Goal: Task Accomplishment & Management: Use online tool/utility

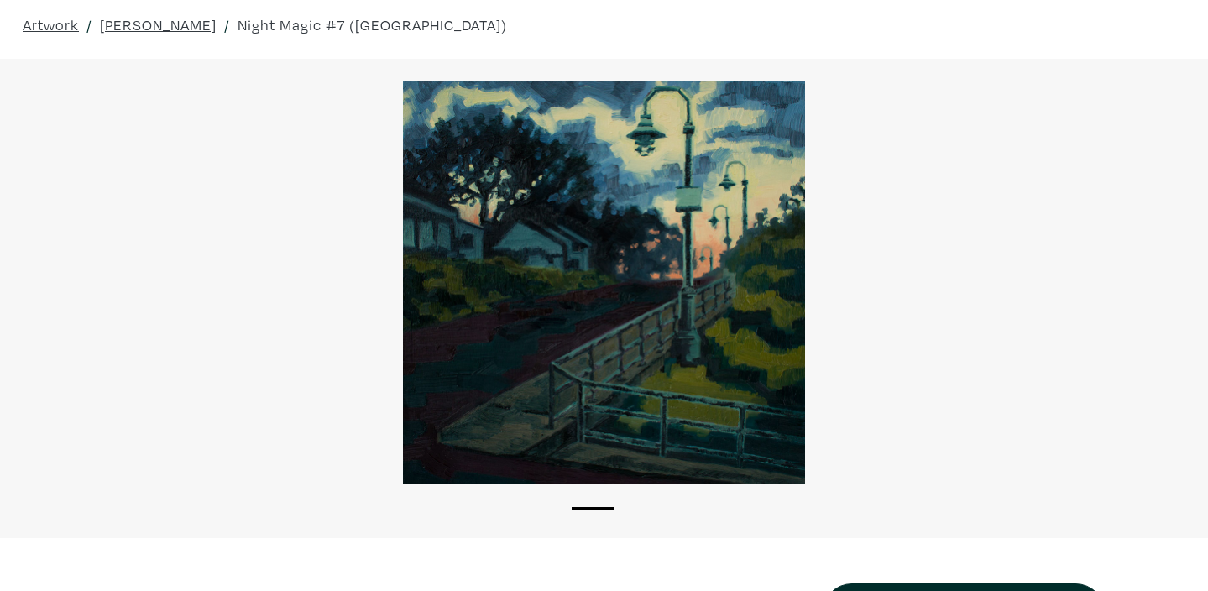
scroll to position [62, 0]
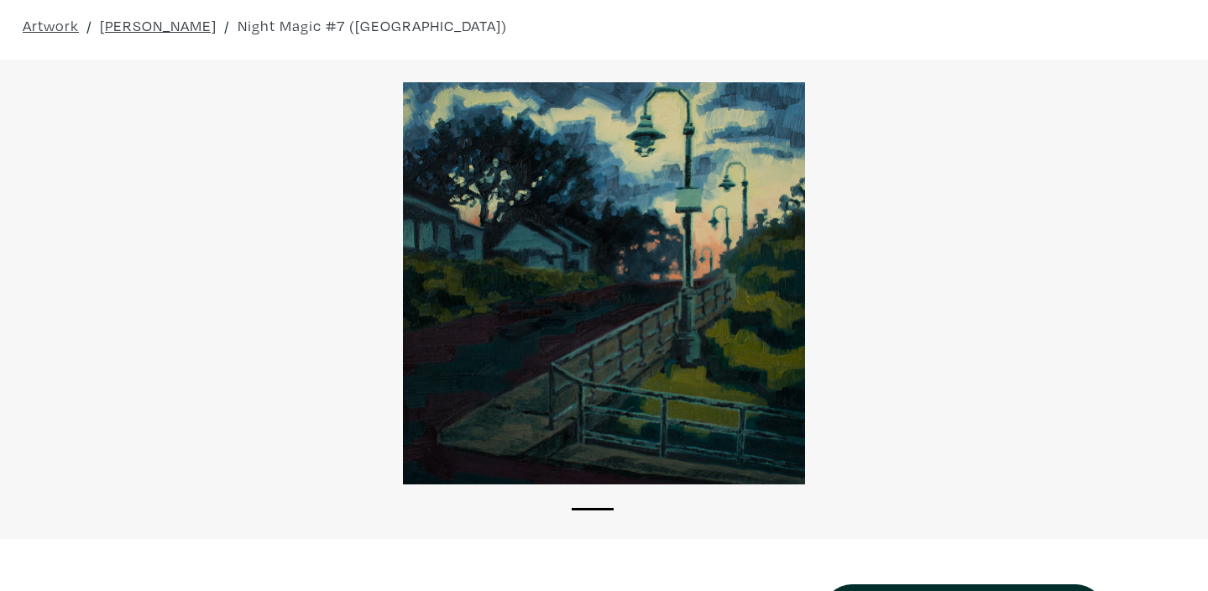
click at [693, 455] on div at bounding box center [604, 283] width 1208 height 402
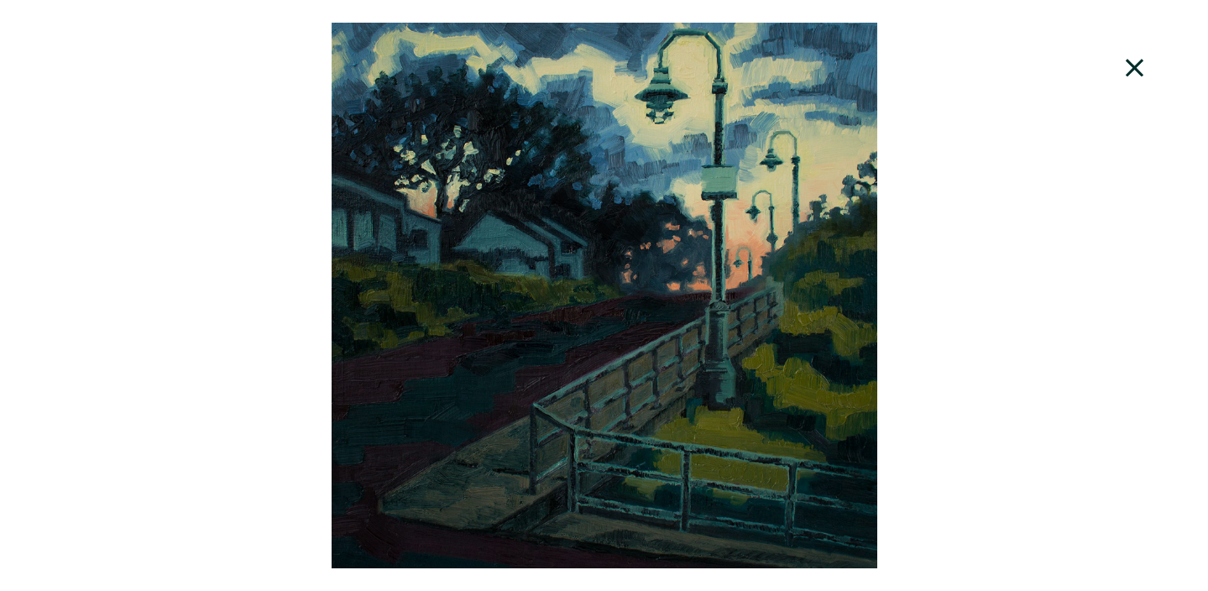
click at [744, 446] on div at bounding box center [604, 295] width 1208 height 545
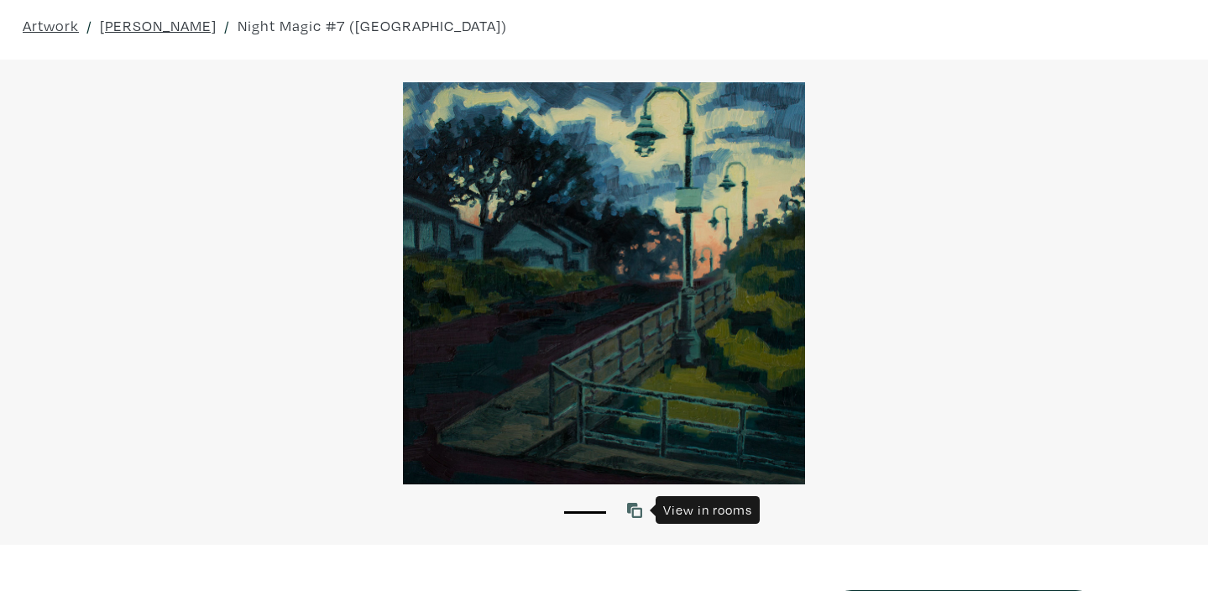
click at [636, 512] on icon at bounding box center [634, 510] width 15 height 15
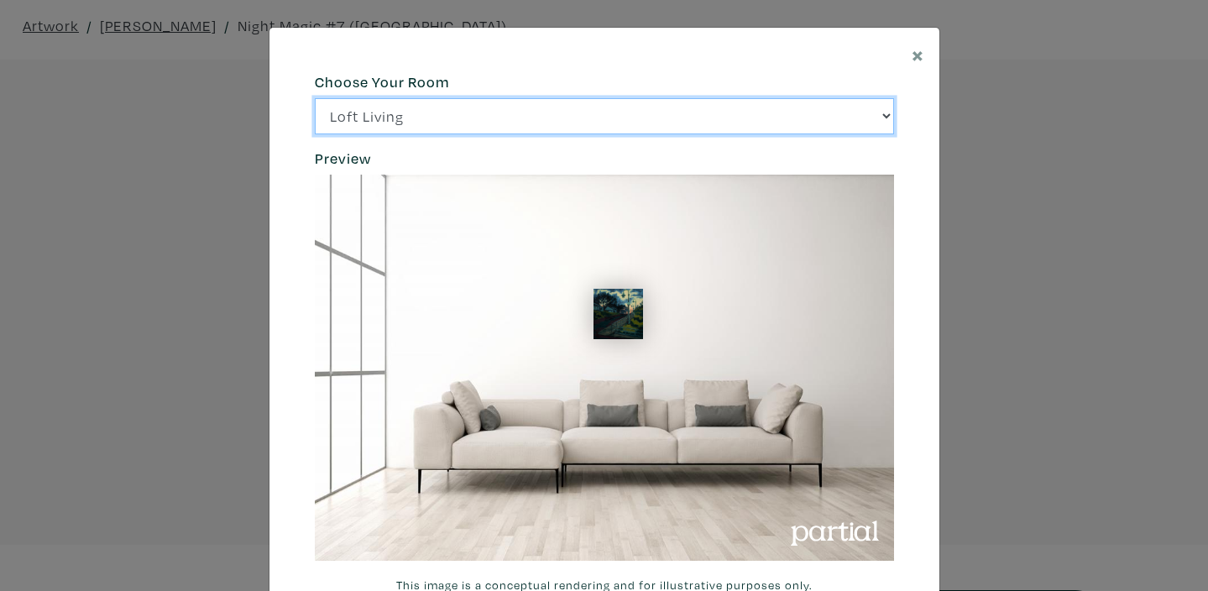
click at [884, 119] on select "Loft Living Bright Bedroom City Office Gallery Space Modern Lounge" at bounding box center [604, 116] width 579 height 36
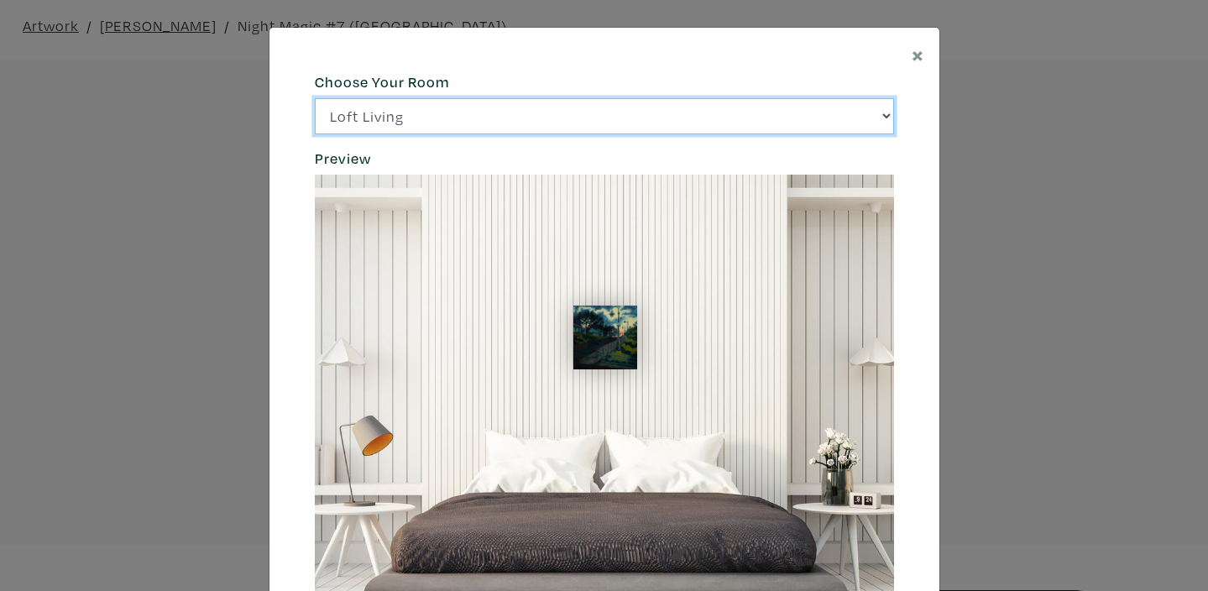
click at [885, 123] on select "Loft Living Bright Bedroom City Office Gallery Space Modern Lounge" at bounding box center [604, 116] width 579 height 36
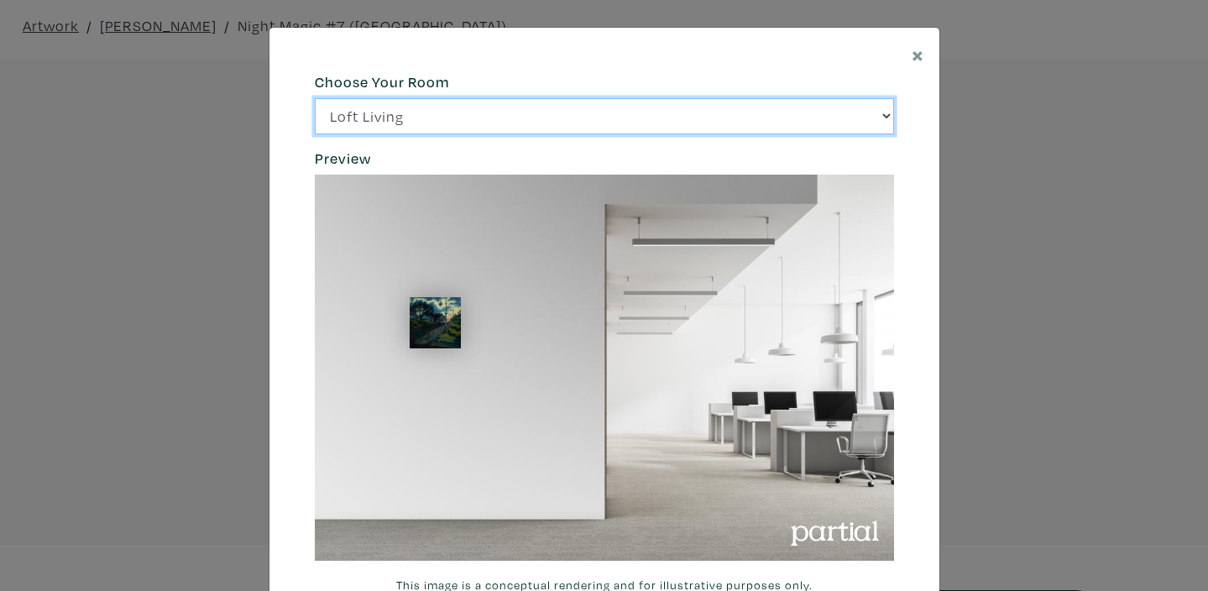
click at [882, 118] on select "Loft Living Bright Bedroom City Office Gallery Space Modern Lounge" at bounding box center [604, 116] width 579 height 36
select select "/thumb/phpThumb.php?src=https%3A%2F%[DOMAIN_NAME]%2Fprojects%2Frendering%2Fimag…"
